Goal: Task Accomplishment & Management: Manage account settings

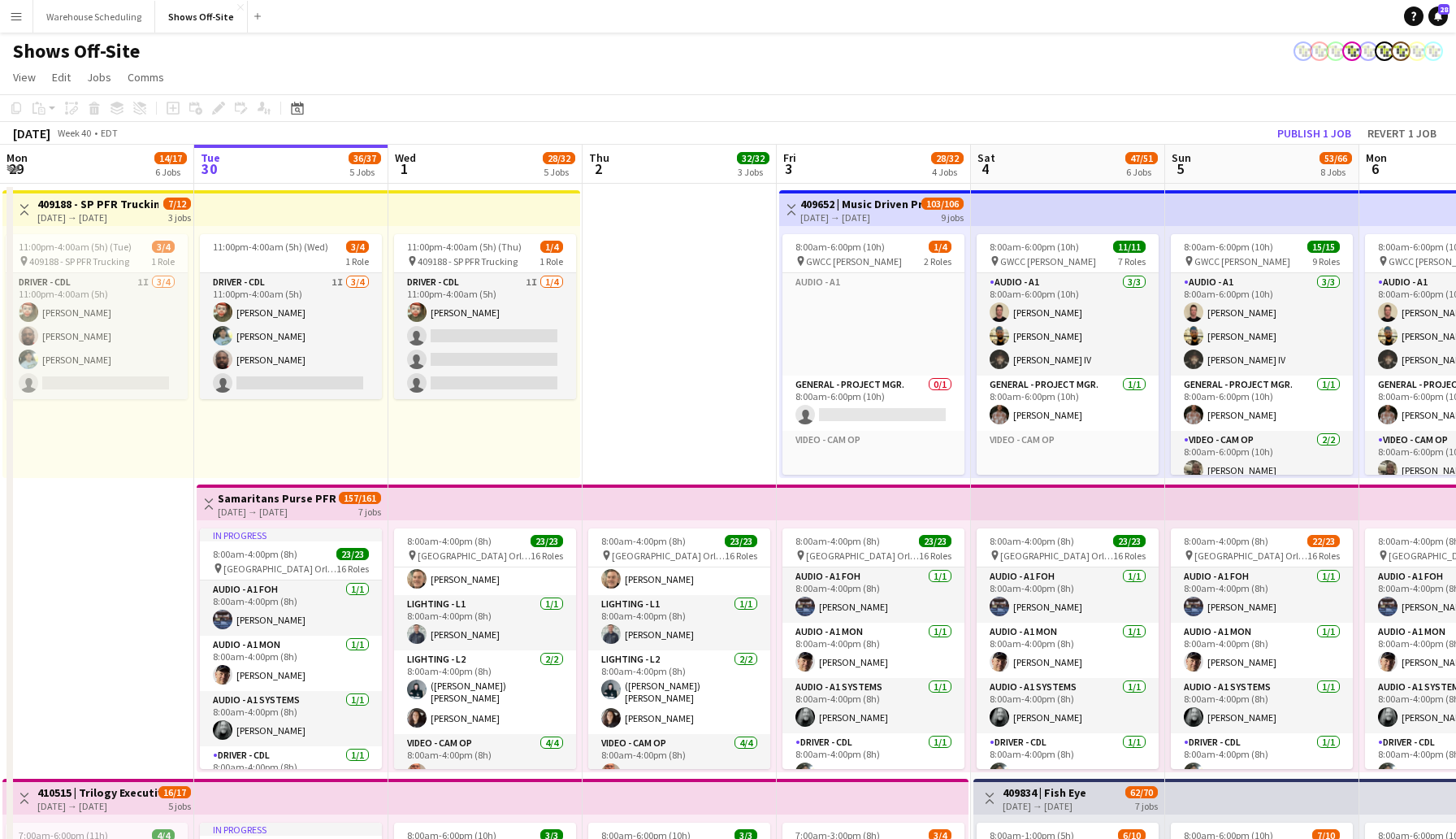
scroll to position [485, 0]
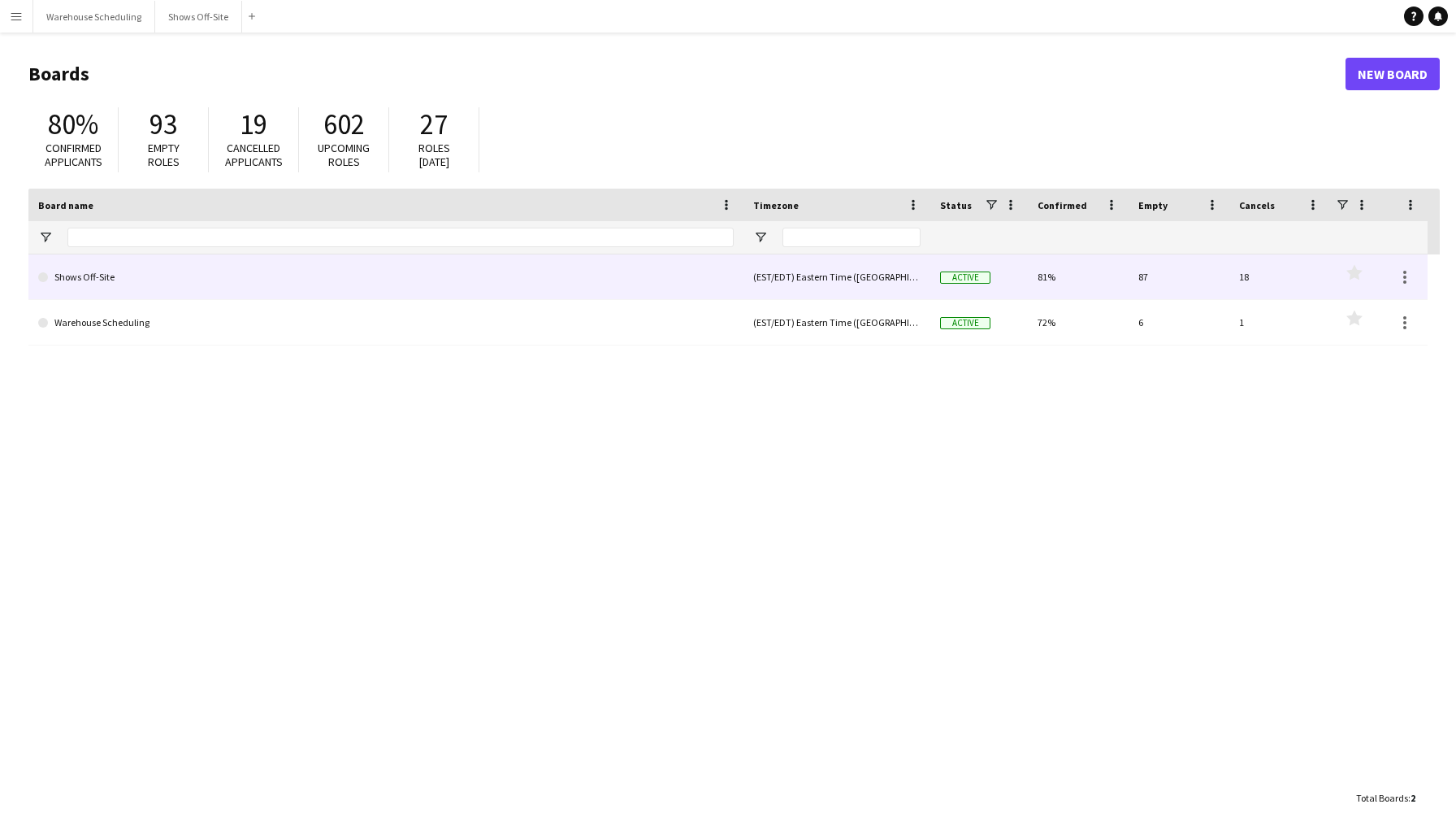
click at [274, 276] on link "Shows Off-Site" at bounding box center [385, 277] width 696 height 45
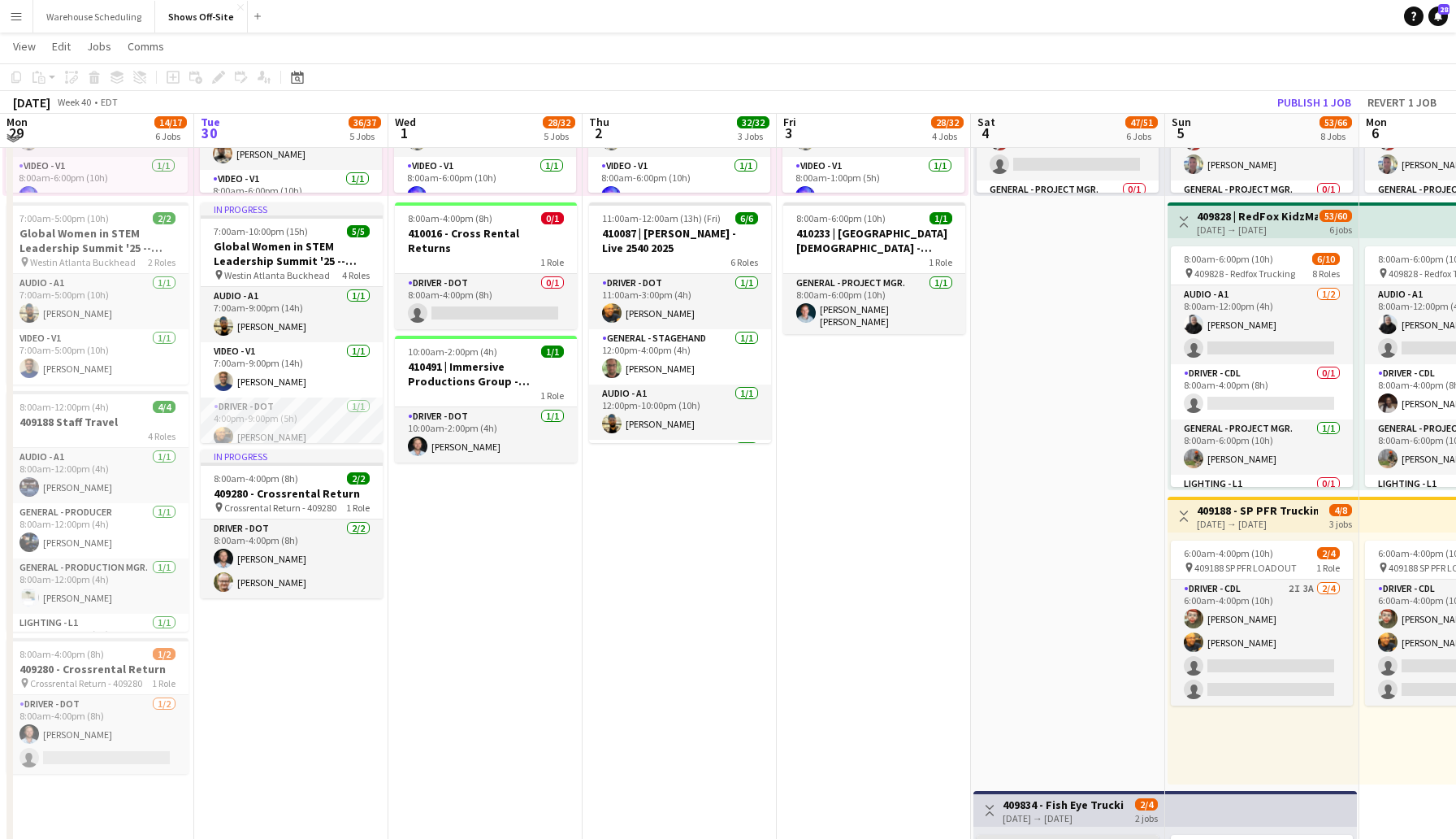
scroll to position [863, 0]
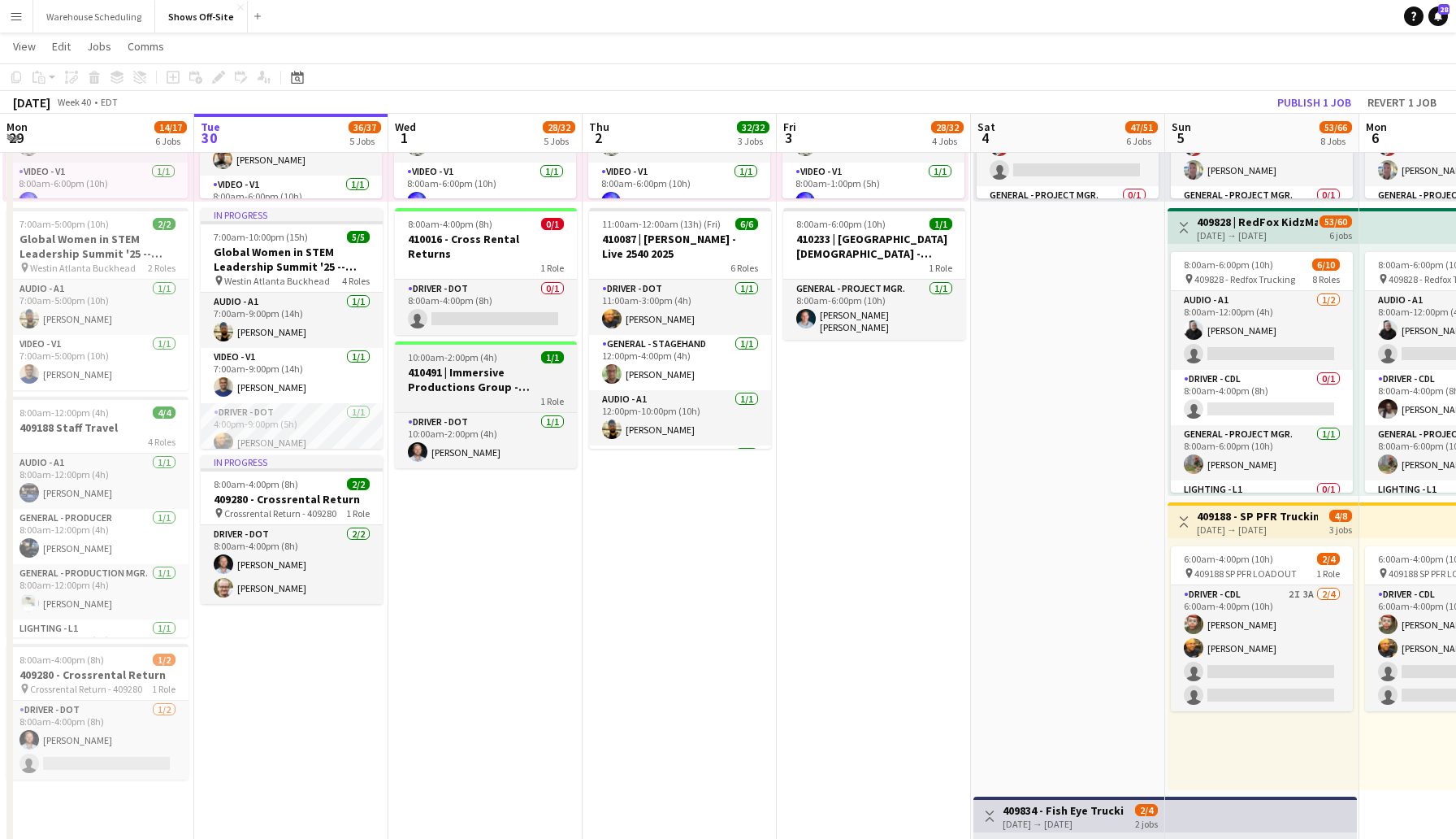
click at [470, 394] on div "1 Role" at bounding box center [486, 400] width 182 height 13
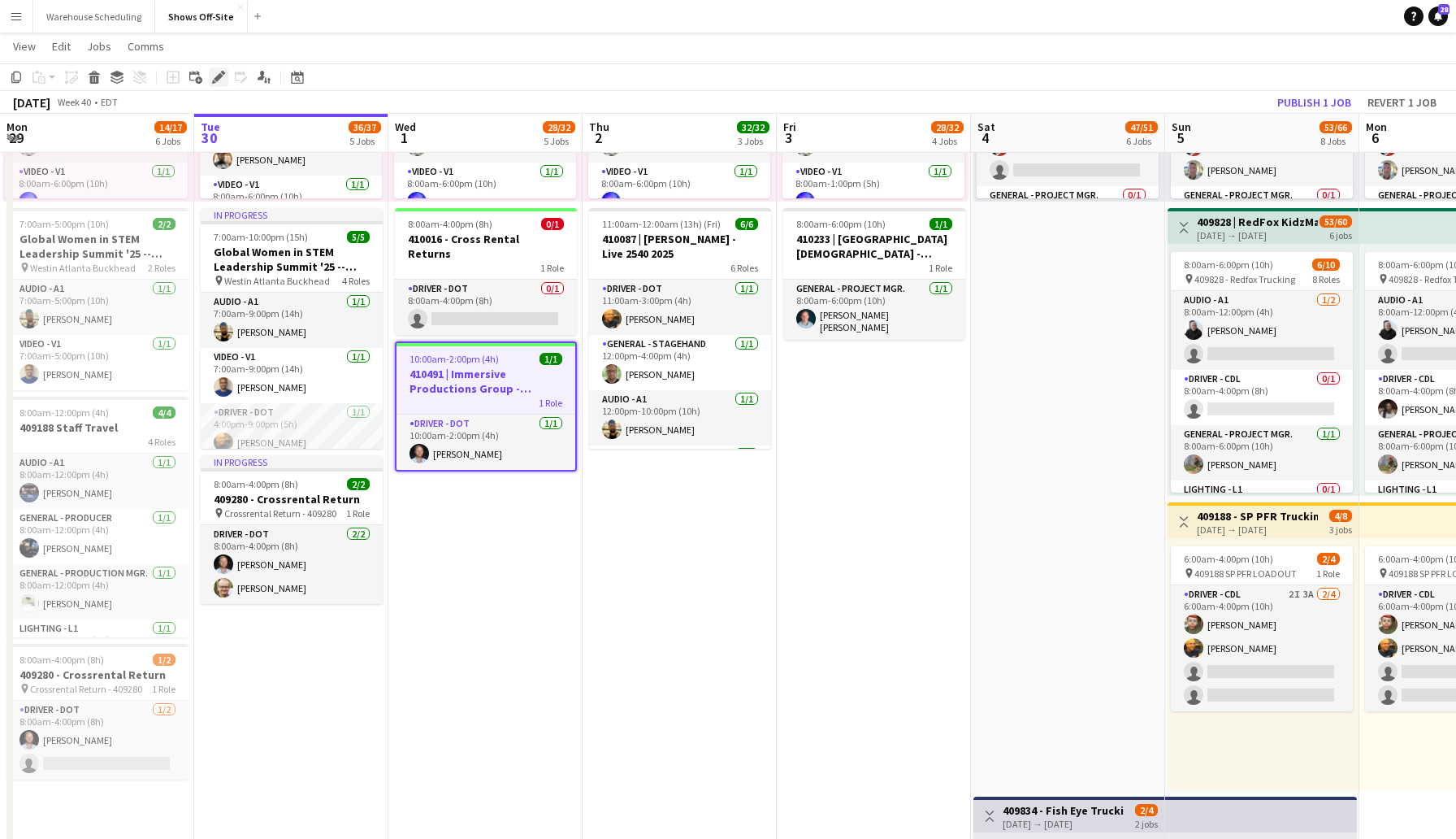
click at [218, 81] on icon "Edit" at bounding box center [218, 77] width 13 height 13
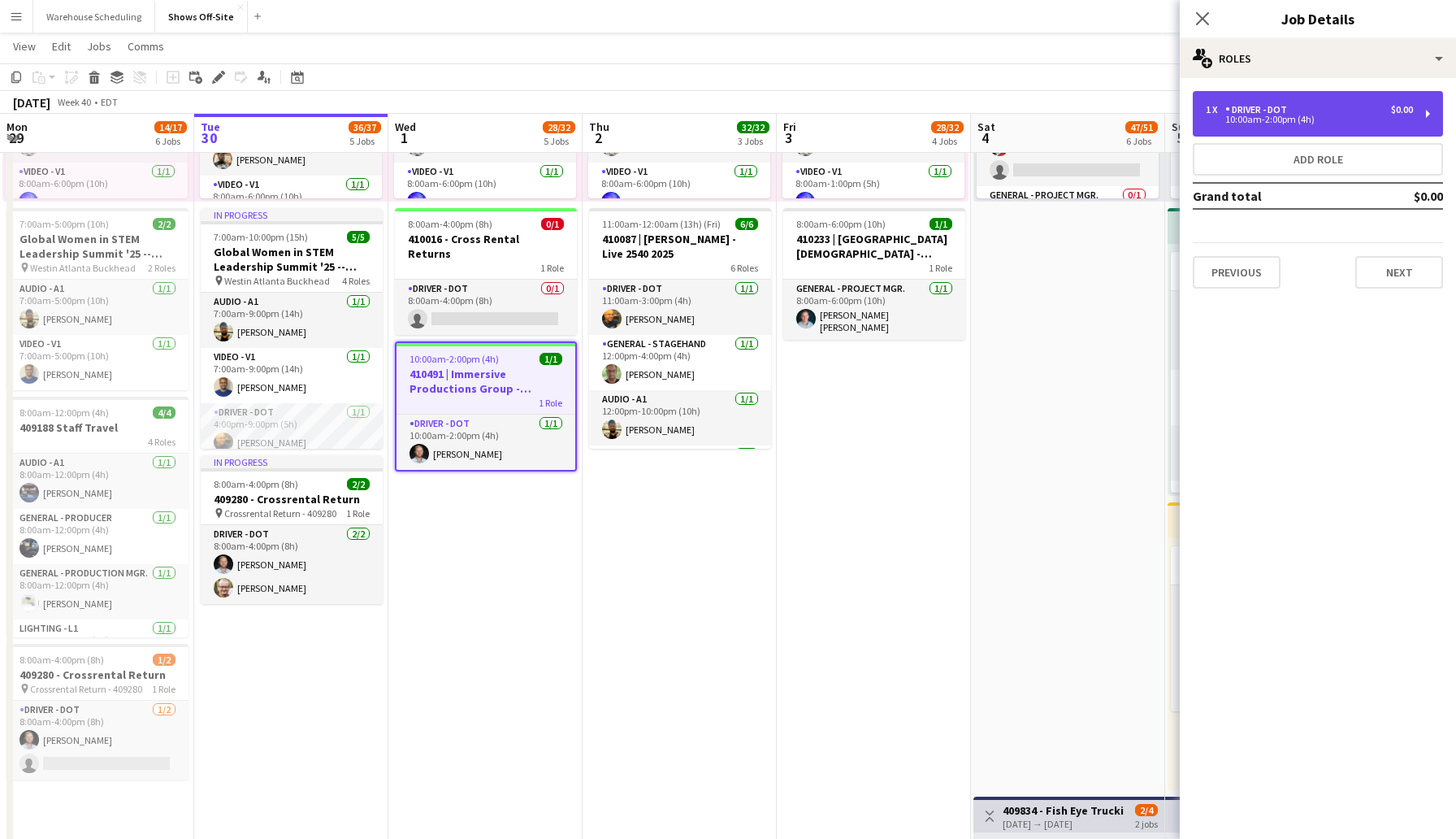
click at [1318, 106] on div "1 x Driver - DOT $0.00" at bounding box center [1310, 110] width 207 height 12
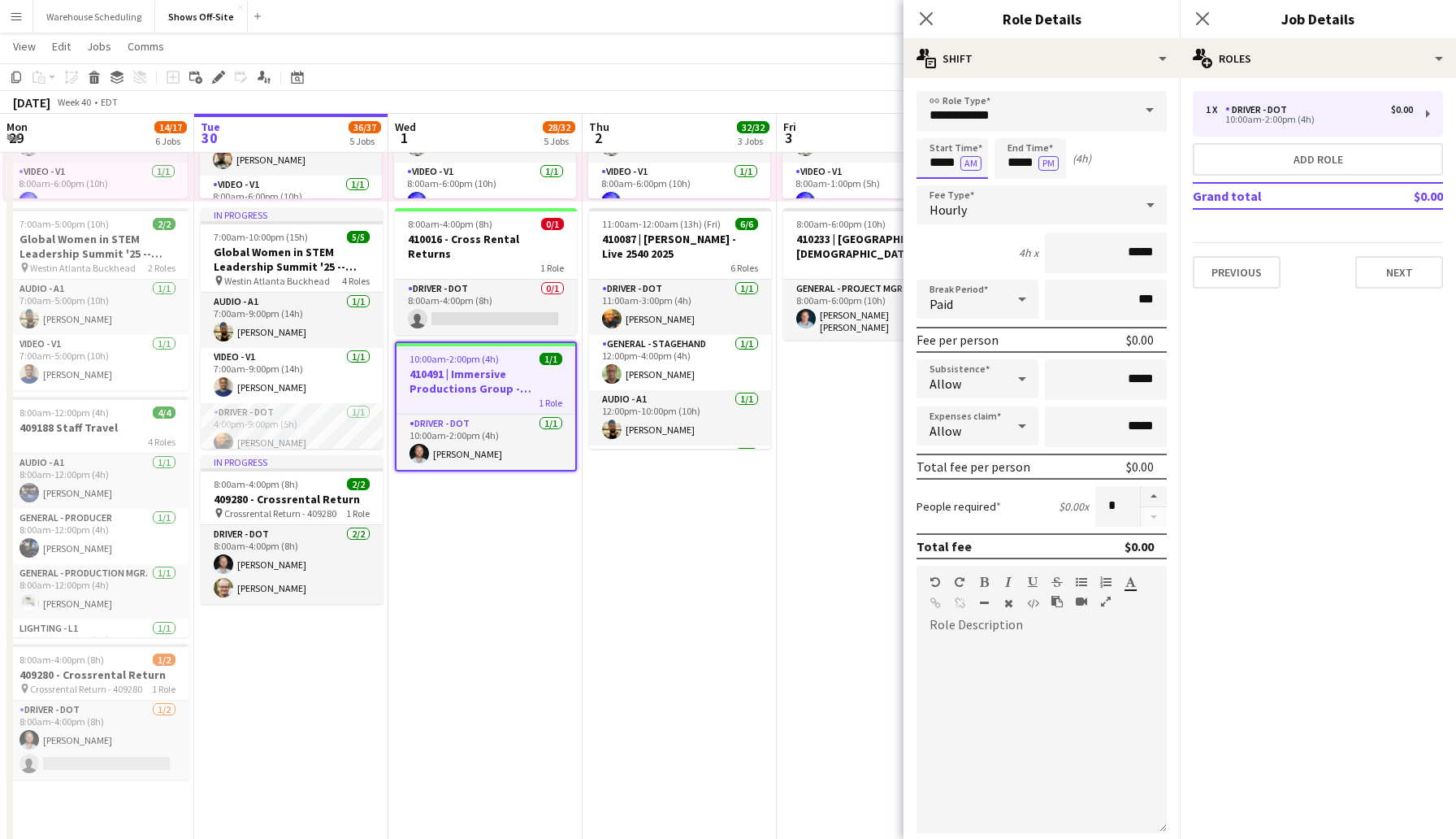
click at [927, 161] on input "*****" at bounding box center [952, 158] width 72 height 40
click at [933, 186] on div at bounding box center [936, 186] width 33 height 16
click at [934, 181] on div at bounding box center [936, 186] width 33 height 16
click at [966, 130] on div at bounding box center [969, 130] width 33 height 16
type input "*****"
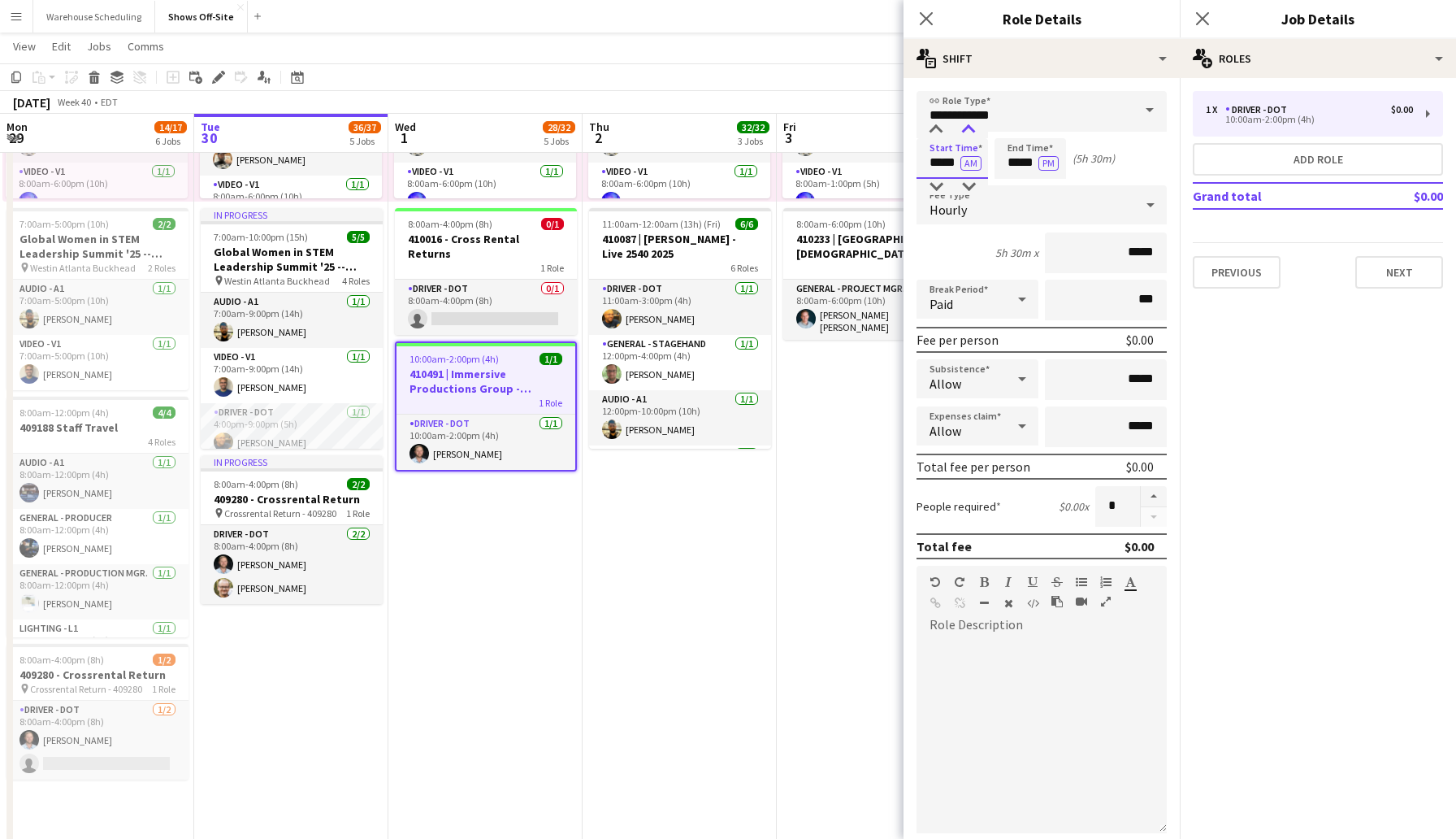
click at [966, 130] on div at bounding box center [969, 130] width 33 height 16
click at [926, 17] on icon at bounding box center [926, 19] width 15 height 15
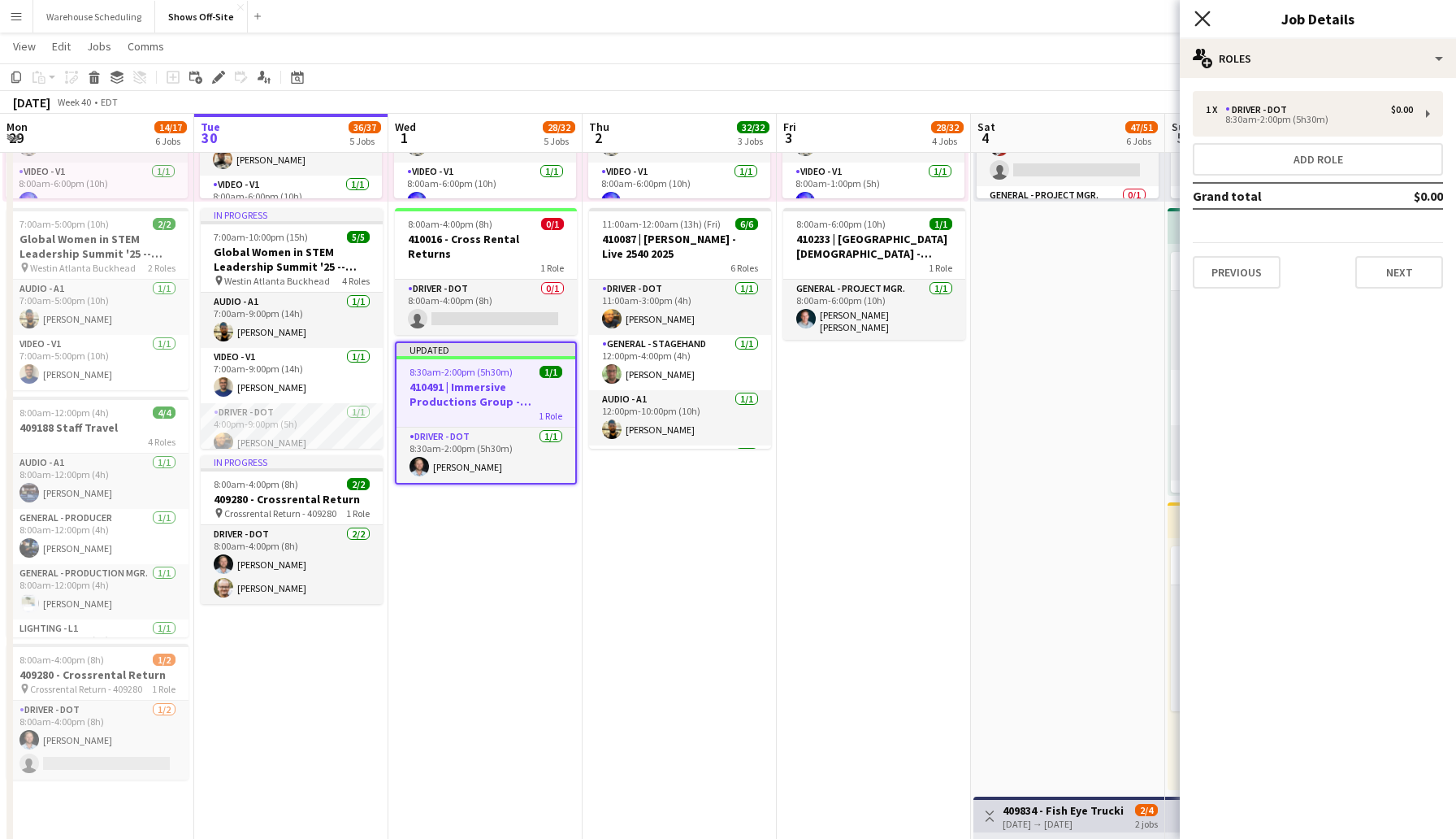
click at [1203, 18] on icon at bounding box center [1202, 19] width 15 height 15
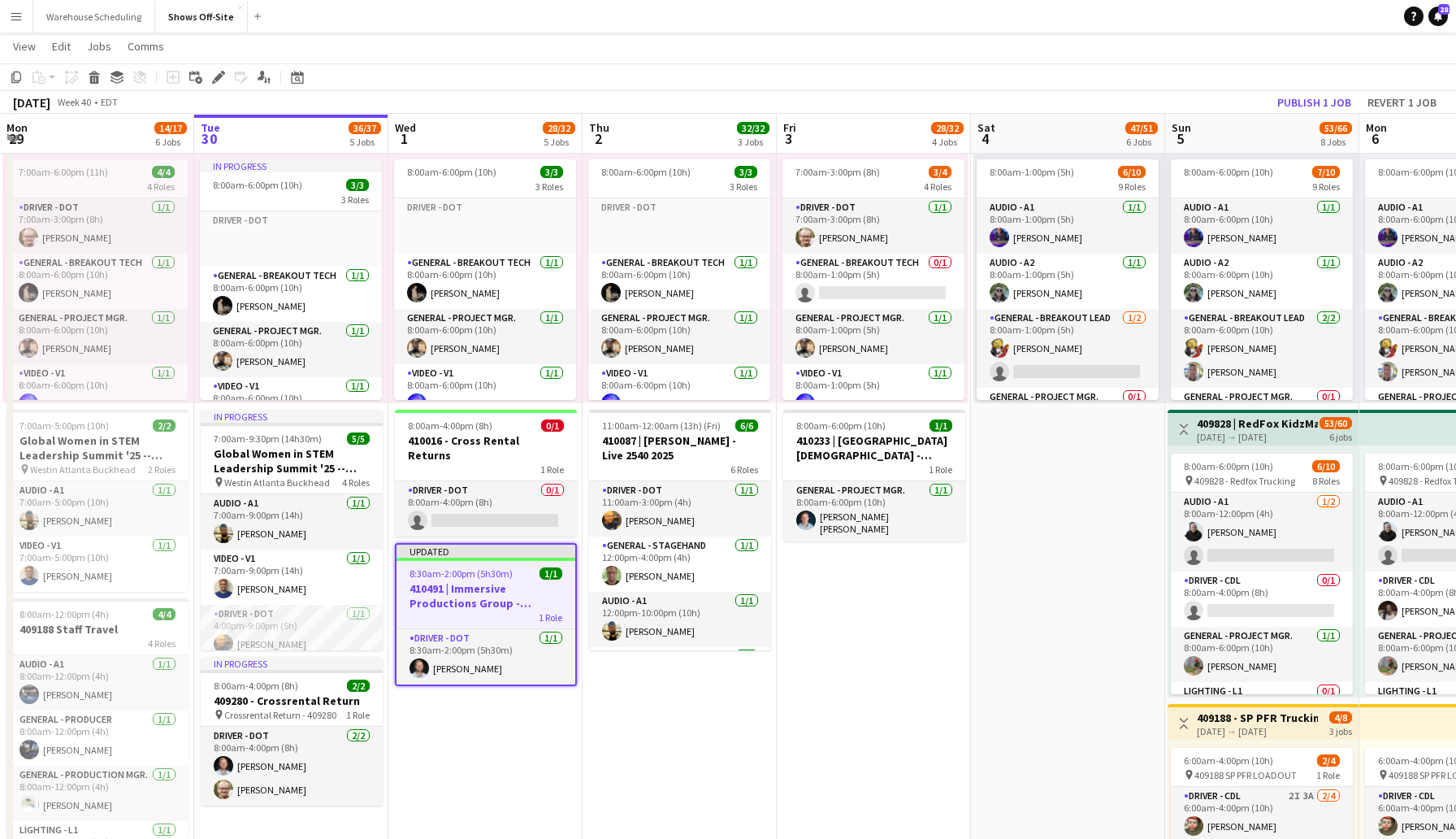
scroll to position [662, 0]
